Goal: Answer question/provide support: Share knowledge or assist other users

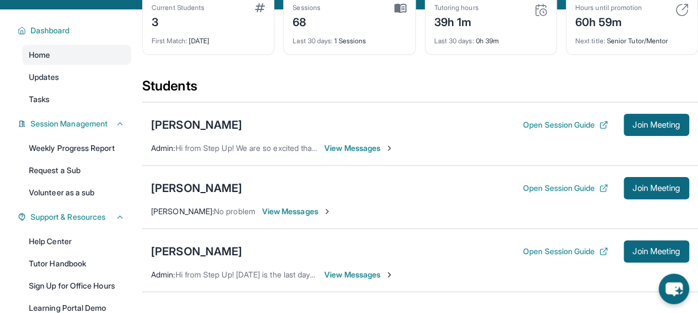
scroll to position [71, 0]
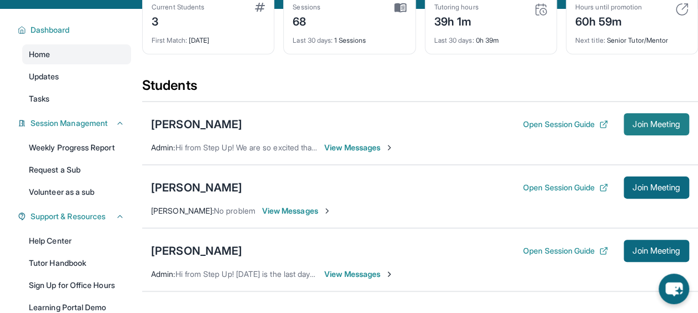
click at [636, 121] on span "Join Meeting" at bounding box center [656, 124] width 48 height 7
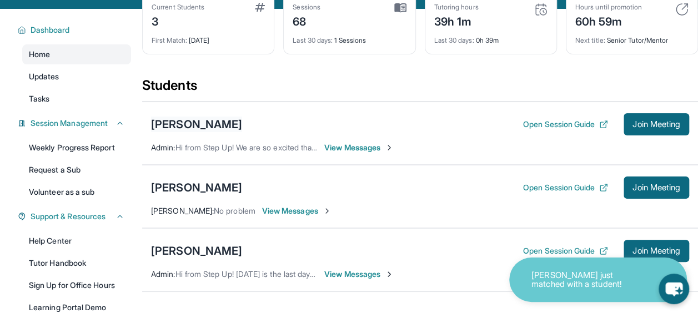
click at [208, 122] on div "[PERSON_NAME]" at bounding box center [196, 125] width 91 height 16
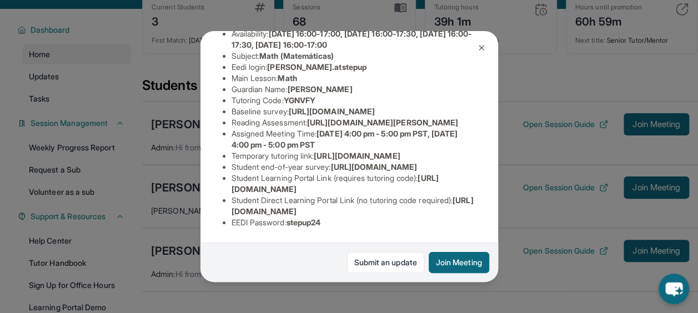
scroll to position [194, 2]
click at [289, 110] on span "[URL][DOMAIN_NAME]" at bounding box center [332, 111] width 86 height 9
copy li "Baseline survey : [URL][DOMAIN_NAME]"
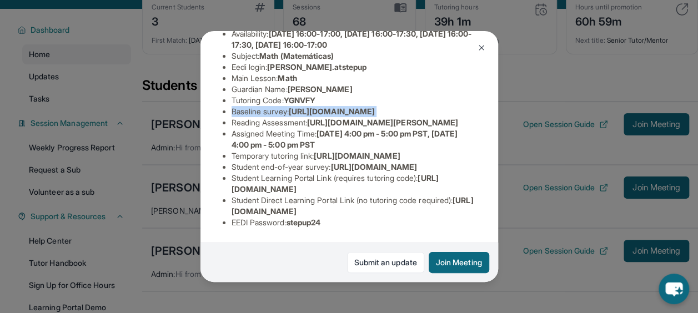
scroll to position [0, 2]
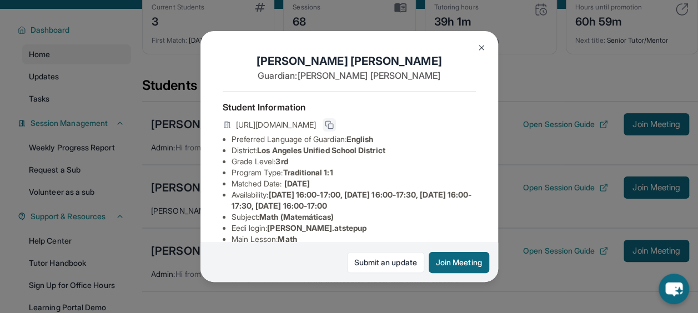
click at [336, 127] on button at bounding box center [329, 124] width 13 height 13
click at [480, 53] on button at bounding box center [481, 48] width 22 height 22
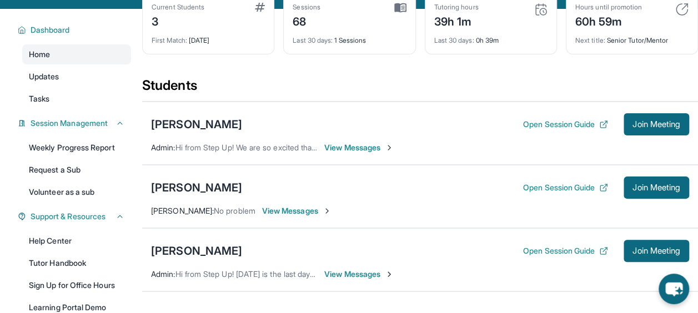
click at [335, 148] on span "View Messages" at bounding box center [358, 147] width 69 height 11
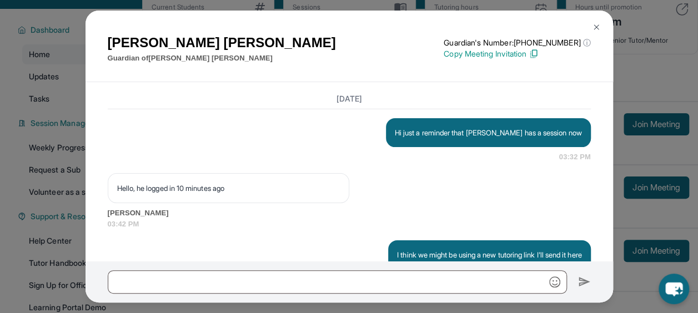
scroll to position [1750, 0]
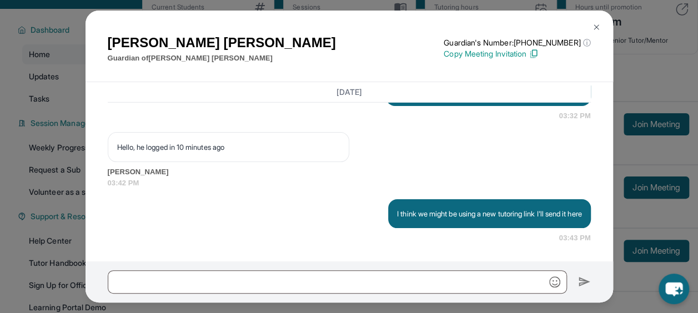
click at [213, 269] on div at bounding box center [348, 281] width 527 height 41
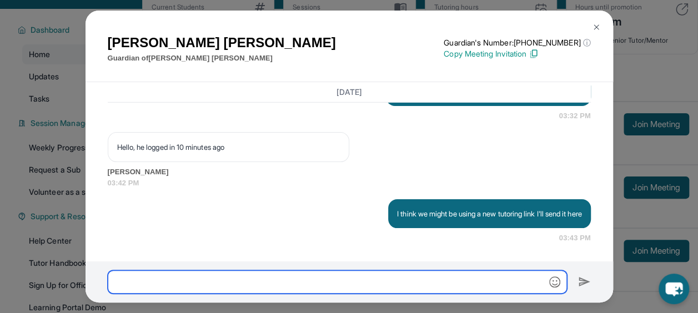
click at [172, 283] on input "text" at bounding box center [337, 281] width 459 height 23
paste input "**********"
type input "**********"
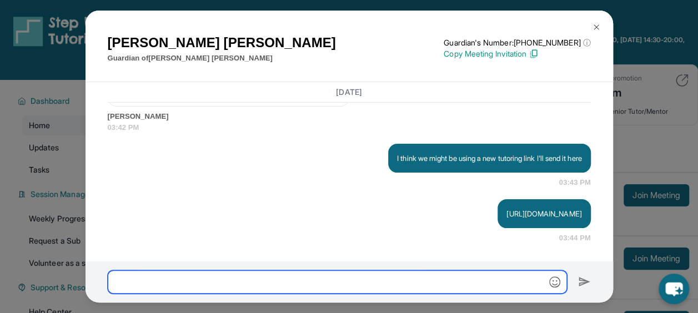
scroll to position [1, 0]
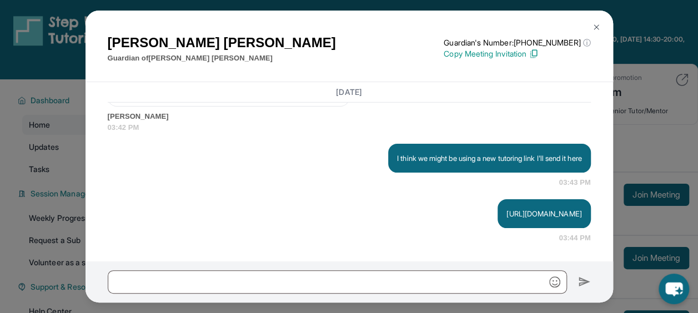
drag, startPoint x: 443, startPoint y: 208, endPoint x: 425, endPoint y: 223, distance: 23.2
click at [497, 223] on div "[URL][DOMAIN_NAME]" at bounding box center [543, 213] width 93 height 29
click at [257, 266] on div at bounding box center [348, 281] width 527 height 41
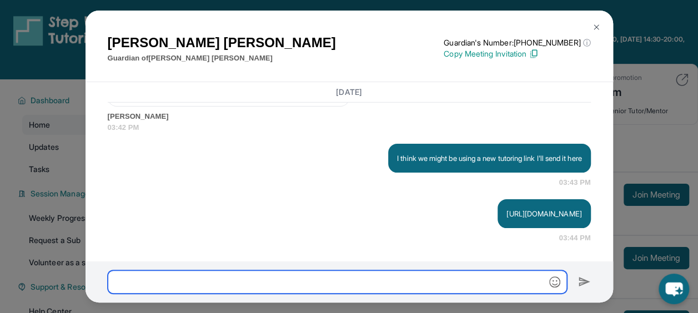
click at [211, 291] on input "text" at bounding box center [337, 281] width 459 height 23
type input "**********"
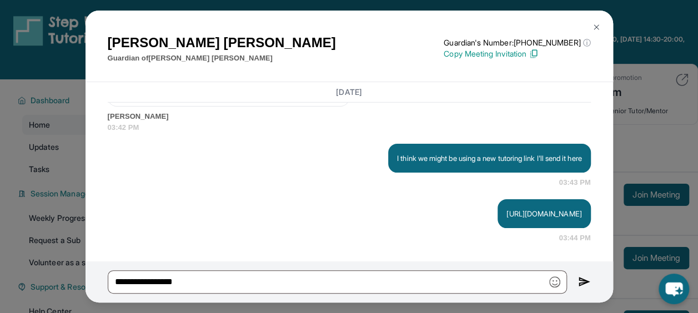
click at [582, 290] on button at bounding box center [584, 281] width 13 height 23
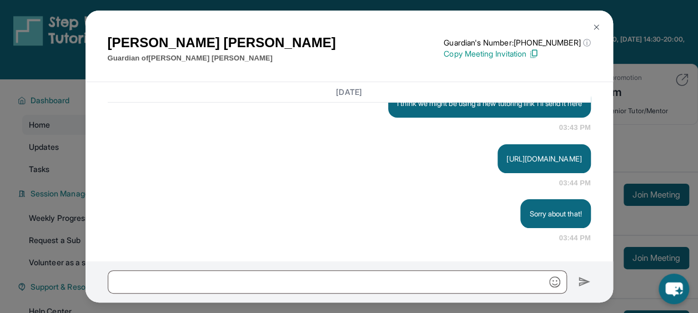
scroll to position [1860, 0]
click at [626, 153] on div "[PERSON_NAME] Guardian of [PERSON_NAME] Guardian's Number: [PHONE_NUMBER] ⓘ Thi…" at bounding box center [349, 156] width 698 height 313
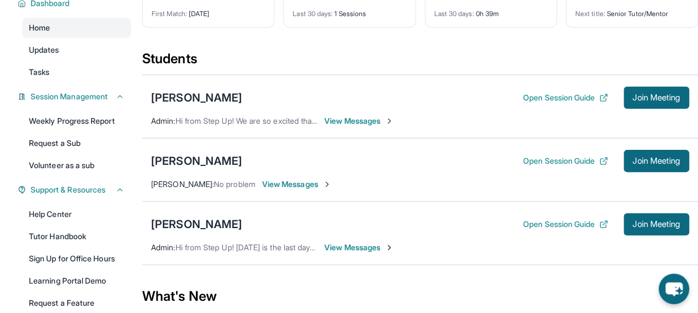
scroll to position [109, 0]
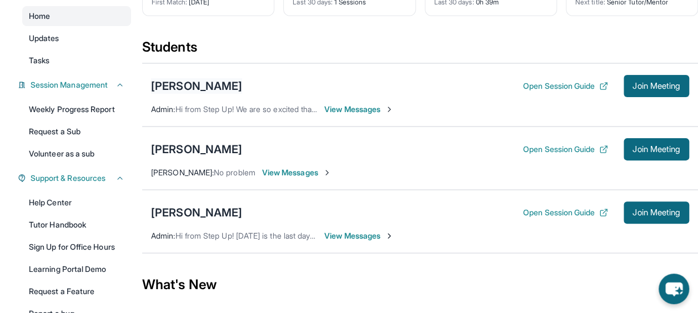
click at [219, 86] on div "[PERSON_NAME]" at bounding box center [196, 86] width 91 height 16
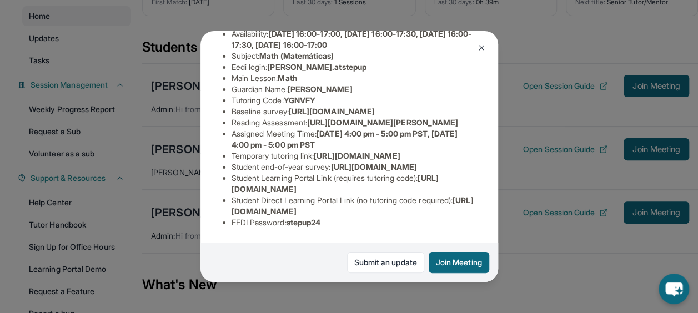
scroll to position [169, 0]
click at [289, 116] on span "[URL][DOMAIN_NAME]" at bounding box center [332, 111] width 86 height 9
drag, startPoint x: 276, startPoint y: 135, endPoint x: 268, endPoint y: 135, distance: 8.9
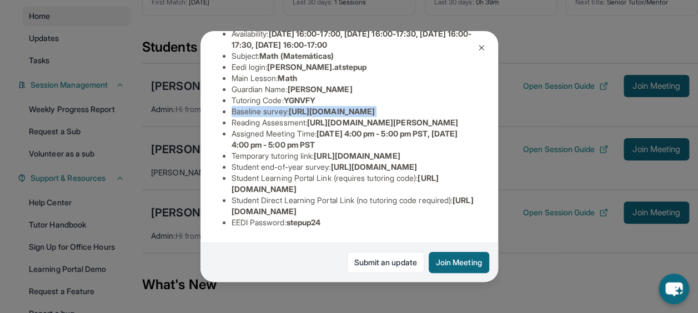
click at [289, 116] on span "[URL][DOMAIN_NAME]" at bounding box center [332, 111] width 86 height 9
drag, startPoint x: 228, startPoint y: 128, endPoint x: 453, endPoint y: 144, distance: 225.4
click at [453, 144] on div "[PERSON_NAME] Guardian: [PERSON_NAME] Student Information [URL][DOMAIN_NAME] Pr…" at bounding box center [349, 156] width 298 height 250
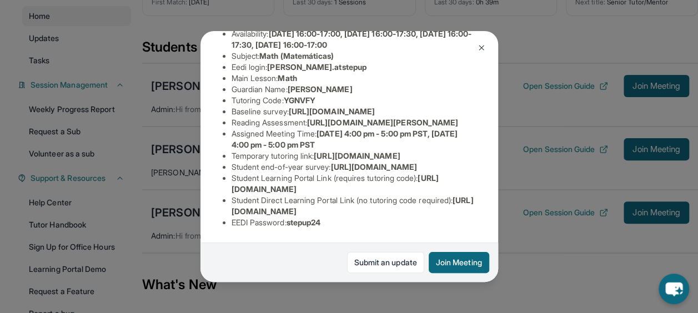
copy span "[URL][DOMAIN_NAME]"
click at [334, 116] on span "[URL][DOMAIN_NAME]" at bounding box center [332, 111] width 86 height 9
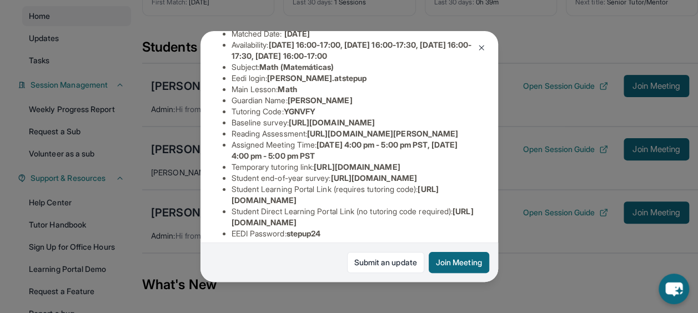
scroll to position [146, 0]
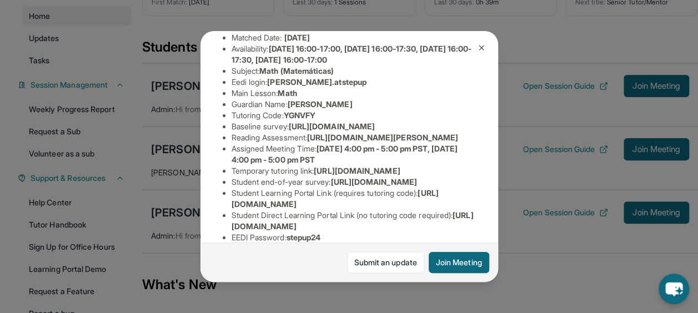
click at [298, 87] on span "[PERSON_NAME].atstepup" at bounding box center [316, 81] width 99 height 9
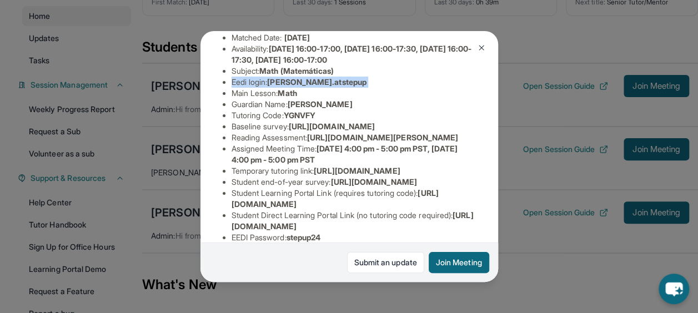
drag, startPoint x: 298, startPoint y: 94, endPoint x: 282, endPoint y: 92, distance: 15.8
click at [282, 87] on span "[PERSON_NAME].atstepup" at bounding box center [316, 81] width 99 height 9
click at [272, 87] on span "[PERSON_NAME].atstepup" at bounding box center [316, 81] width 99 height 9
drag, startPoint x: 273, startPoint y: 92, endPoint x: 349, endPoint y: 89, distance: 75.6
click at [349, 88] on li "Eedi login : [PERSON_NAME].atstepup" at bounding box center [353, 82] width 244 height 11
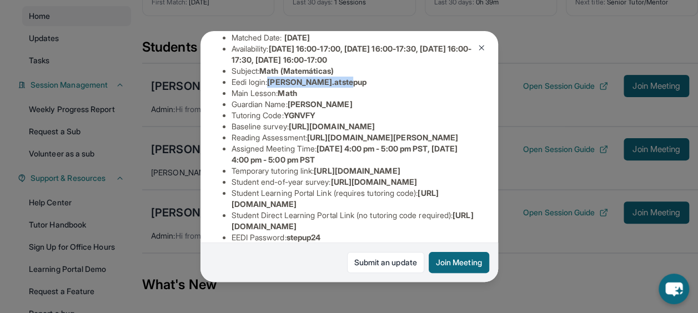
copy span "[PERSON_NAME].atstepup"
